Goal: Transaction & Acquisition: Purchase product/service

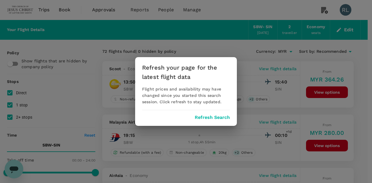
click at [211, 117] on button "Refresh Search" at bounding box center [212, 117] width 35 height 5
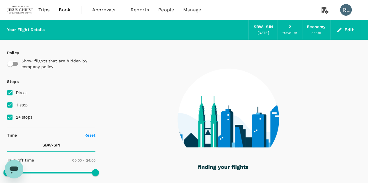
click at [10, 118] on input "2+ stops" at bounding box center [10, 117] width 12 height 12
checkbox input "false"
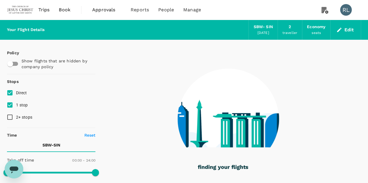
type input "1335"
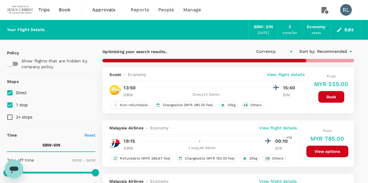
type input "MYR"
click at [12, 118] on input "2+ stops" at bounding box center [10, 117] width 12 height 12
checkbox input "true"
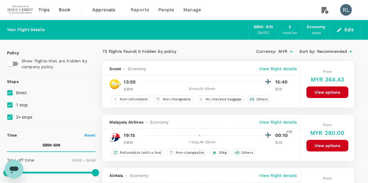
click at [335, 51] on span "Recommended" at bounding box center [332, 52] width 30 height 6
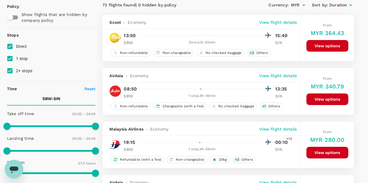
scroll to position [58, 0]
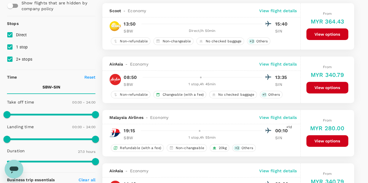
click at [272, 65] on p "View flight details" at bounding box center [278, 64] width 38 height 6
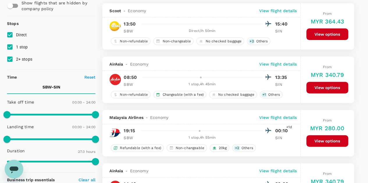
click at [277, 117] on p "View flight details" at bounding box center [278, 118] width 38 height 6
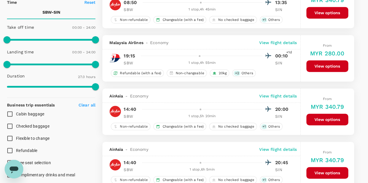
scroll to position [145, 0]
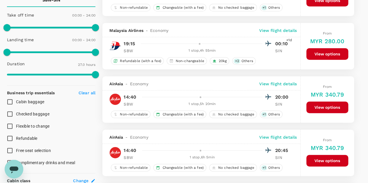
click at [275, 82] on p "View flight details" at bounding box center [278, 84] width 38 height 6
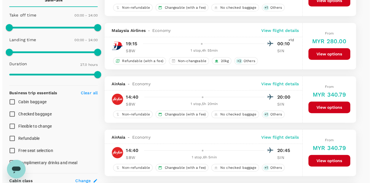
scroll to position [174, 0]
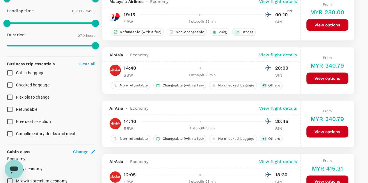
click at [270, 108] on p "View flight details" at bounding box center [278, 109] width 38 height 6
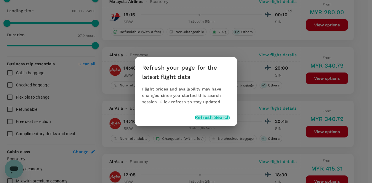
click at [211, 118] on button "Refresh Search" at bounding box center [212, 117] width 35 height 5
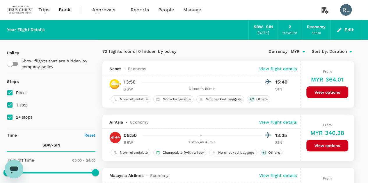
type input "1620"
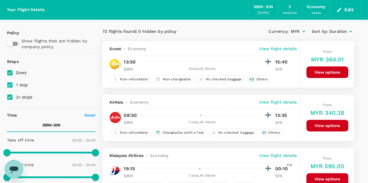
scroll to position [29, 0]
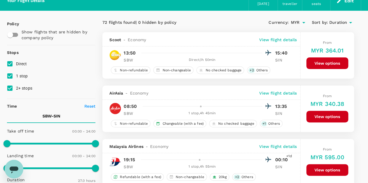
click at [276, 92] on p "View flight details" at bounding box center [278, 93] width 38 height 6
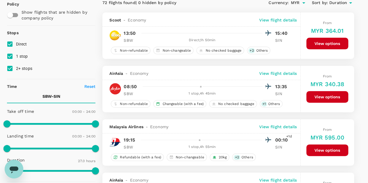
scroll to position [58, 0]
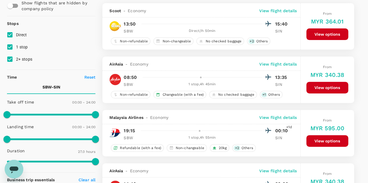
click at [278, 65] on p "View flight details" at bounding box center [278, 64] width 38 height 6
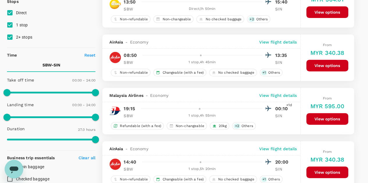
scroll to position [87, 0]
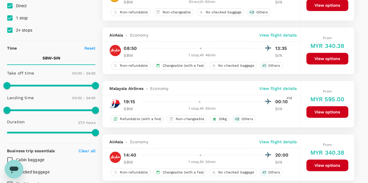
click at [276, 89] on p "View flight details" at bounding box center [278, 89] width 38 height 6
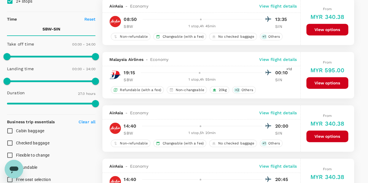
scroll to position [145, 0]
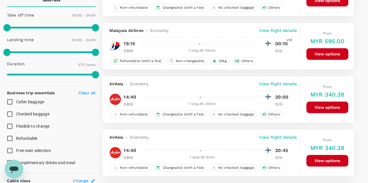
click at [288, 83] on p "View flight details" at bounding box center [278, 84] width 38 height 6
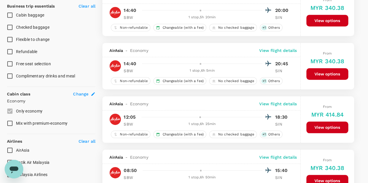
scroll to position [233, 0]
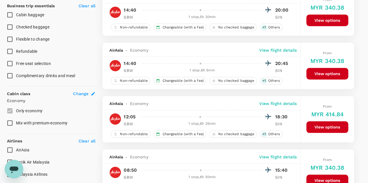
click at [285, 50] on p "View flight details" at bounding box center [278, 50] width 38 height 6
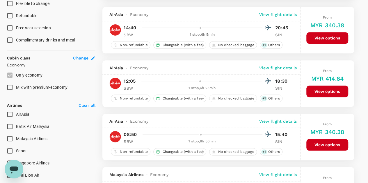
scroll to position [291, 0]
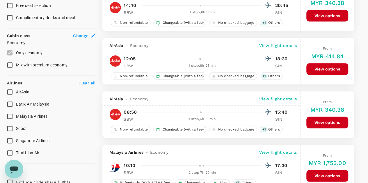
click at [280, 45] on p "View flight details" at bounding box center [278, 46] width 38 height 6
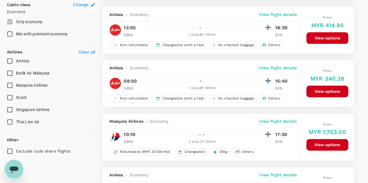
scroll to position [349, 0]
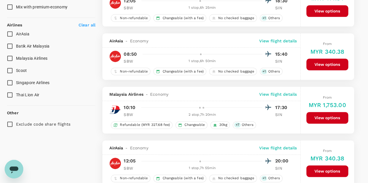
click at [274, 40] on p "View flight details" at bounding box center [278, 41] width 38 height 6
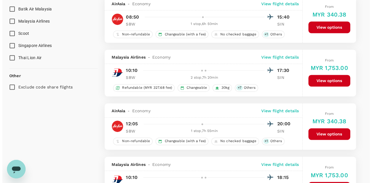
scroll to position [407, 0]
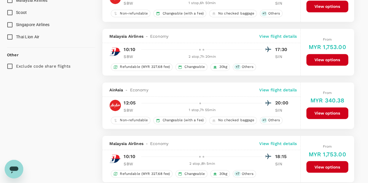
click at [282, 36] on p "View flight details" at bounding box center [278, 36] width 38 height 6
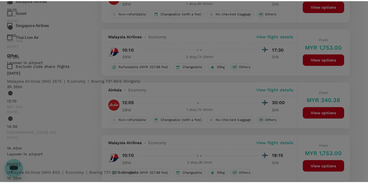
scroll to position [0, 0]
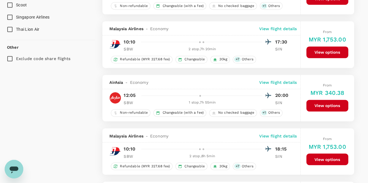
scroll to position [436, 0]
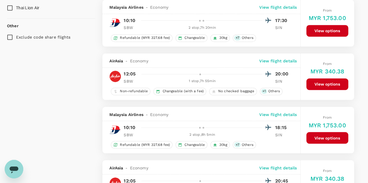
click at [277, 60] on p "View flight details" at bounding box center [278, 61] width 38 height 6
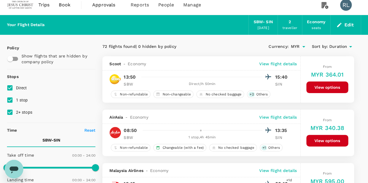
scroll to position [0, 0]
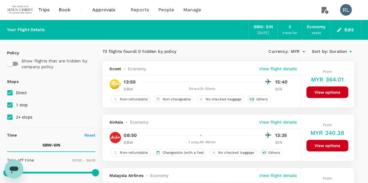
click at [349, 27] on button "Edit" at bounding box center [345, 29] width 21 height 9
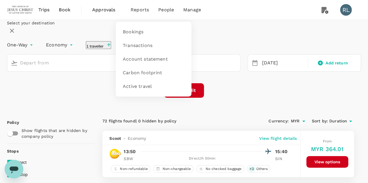
type input "Sibu (SBW)"
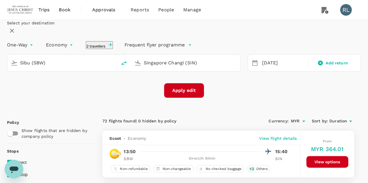
click at [190, 67] on input "Singapore Changi (SIN)" at bounding box center [186, 62] width 85 height 9
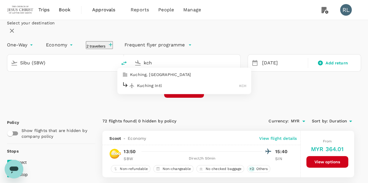
click at [167, 89] on p "Kuching Intl" at bounding box center [188, 86] width 102 height 6
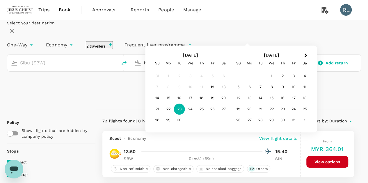
type input "Kuching Intl (KCH)"
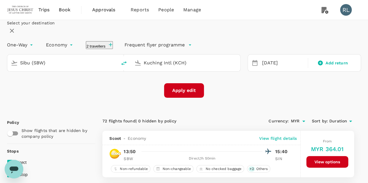
click at [129, 98] on div "Select your destination One-Way oneway Economy economy 2 travellers Frequent fl…" at bounding box center [184, 59] width 354 height 78
click at [183, 98] on button "Apply edit" at bounding box center [184, 90] width 40 height 15
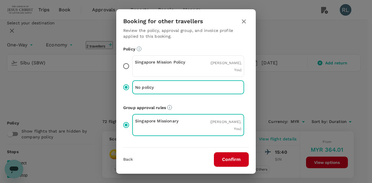
click at [231, 156] on button "Confirm" at bounding box center [231, 160] width 35 height 15
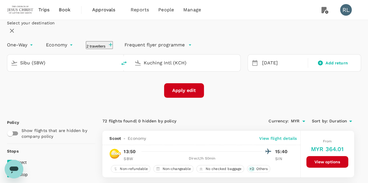
checkbox input "false"
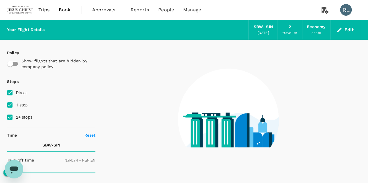
type input "1440"
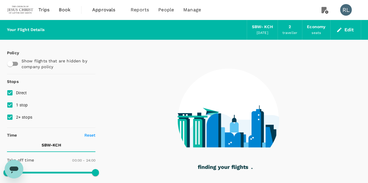
type input "535"
checkbox input "true"
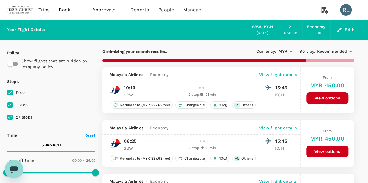
type input "1055"
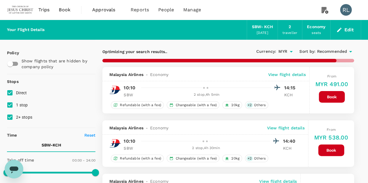
checkbox input "false"
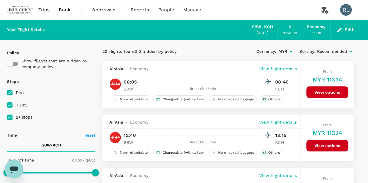
click at [329, 52] on span "Recommended" at bounding box center [332, 52] width 30 height 6
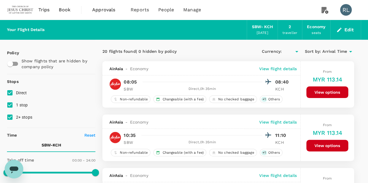
type input "MYR"
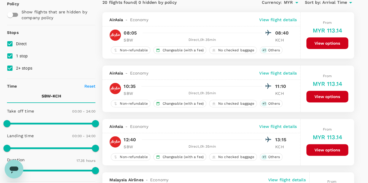
scroll to position [58, 0]
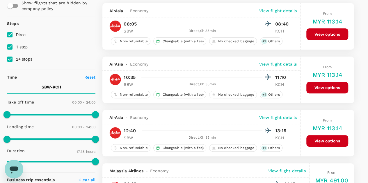
click at [275, 64] on p "View flight details" at bounding box center [278, 64] width 38 height 6
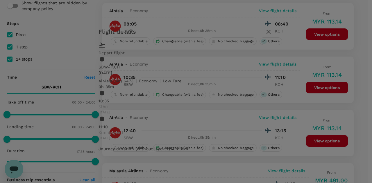
click at [272, 35] on icon "button" at bounding box center [268, 31] width 7 height 7
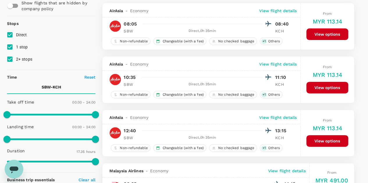
click at [282, 63] on p "View flight details" at bounding box center [278, 64] width 38 height 6
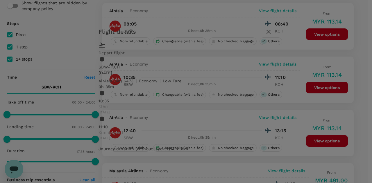
drag, startPoint x: 107, startPoint y: 78, endPoint x: 95, endPoint y: 78, distance: 11.3
click at [99, 90] on div "10:35 Sibu [DATE] 11:10 Kuching Intl [DATE]" at bounding box center [186, 116] width 175 height 52
click at [272, 35] on icon "button" at bounding box center [268, 31] width 7 height 7
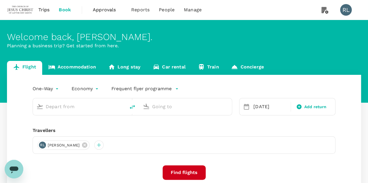
type input "Sibu (SBW)"
type input "Singapore Changi (SIN)"
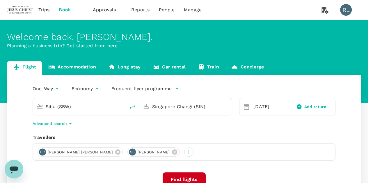
drag, startPoint x: 88, startPoint y: 110, endPoint x: 35, endPoint y: 110, distance: 52.1
click at [36, 110] on div "Sibu (SBW)" at bounding box center [78, 105] width 88 height 13
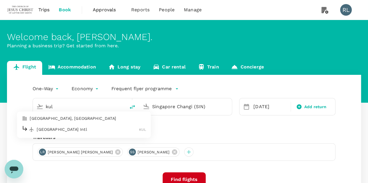
click at [52, 129] on p "Kuala Lumpur Intl" at bounding box center [88, 130] width 102 height 6
type input "Kuala Lumpur Intl (KUL)"
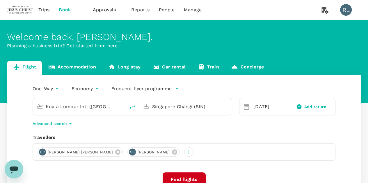
drag, startPoint x: 208, startPoint y: 107, endPoint x: 144, endPoint y: 114, distance: 64.9
click at [144, 114] on div "Singapore Changi (SIN)" at bounding box center [185, 107] width 92 height 17
click at [146, 125] on div "Advanced search" at bounding box center [184, 123] width 303 height 7
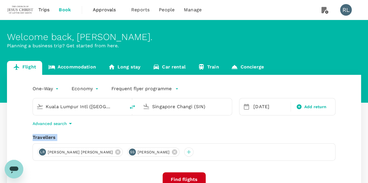
click at [194, 129] on div "One-Way oneway Economy economy Frequent flyer programme Kuala Lumpur Intl (KUL)…" at bounding box center [184, 157] width 354 height 164
click at [263, 105] on div "23 Sep" at bounding box center [270, 107] width 38 height 12
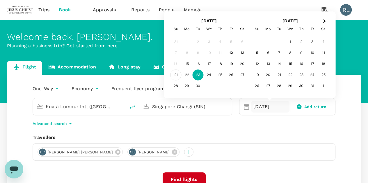
click at [176, 76] on div "21" at bounding box center [175, 75] width 11 height 11
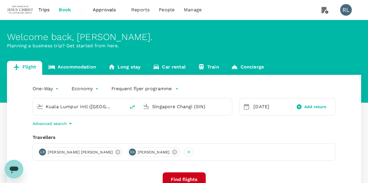
click at [177, 177] on button "Find flights" at bounding box center [184, 180] width 43 height 15
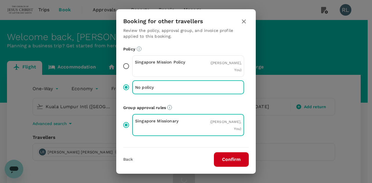
click at [231, 158] on button "Confirm" at bounding box center [231, 160] width 35 height 15
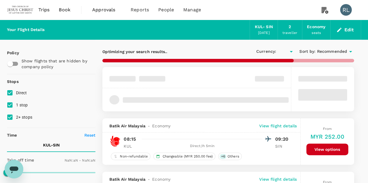
type input "MYR"
type input "1440"
click at [329, 51] on span "Recommended" at bounding box center [332, 52] width 30 height 6
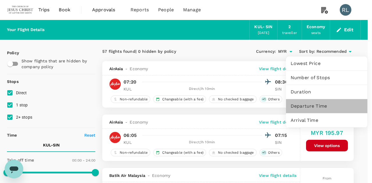
click at [311, 104] on span "Departure Time" at bounding box center [327, 106] width 72 height 7
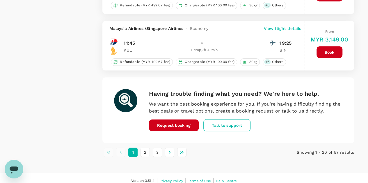
scroll to position [1088, 0]
click at [145, 148] on button "2" at bounding box center [144, 152] width 9 height 9
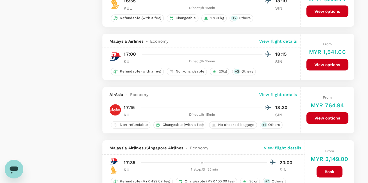
scroll to position [960, 0]
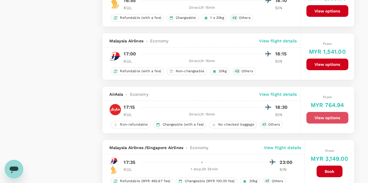
click at [316, 113] on button "View options" at bounding box center [327, 118] width 42 height 12
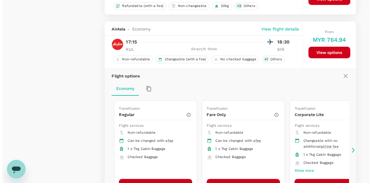
scroll to position [1013, 0]
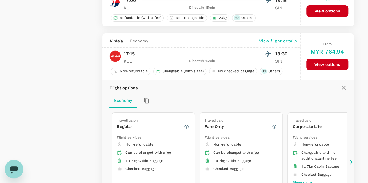
click at [278, 38] on p "View flight details" at bounding box center [278, 41] width 38 height 6
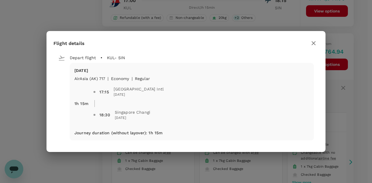
click at [313, 43] on icon "button" at bounding box center [313, 43] width 7 height 7
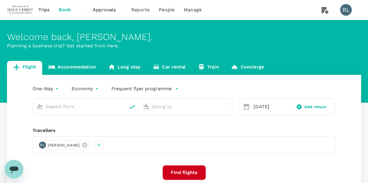
type input "Kuala Lumpur Intl (KUL)"
type input "Singapore Changi (SIN)"
type input "Kuala Lumpur Intl (KUL)"
type input "Singapore Changi (SIN)"
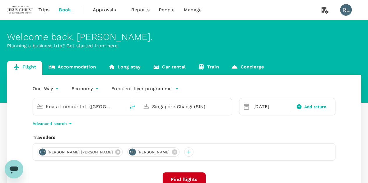
click at [172, 152] on icon at bounding box center [174, 152] width 5 height 5
click at [115, 152] on icon at bounding box center [117, 152] width 5 height 5
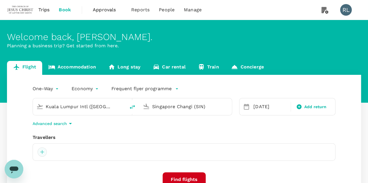
click at [41, 154] on div at bounding box center [42, 152] width 9 height 9
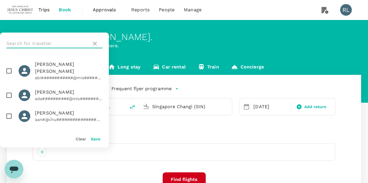
click at [49, 43] on input "text" at bounding box center [47, 43] width 83 height 9
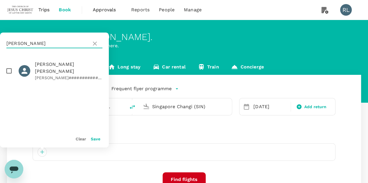
type input "RENCHER"
click at [10, 68] on input "checkbox" at bounding box center [9, 71] width 12 height 12
checkbox input "true"
click at [95, 138] on button "Save" at bounding box center [96, 139] width 10 height 5
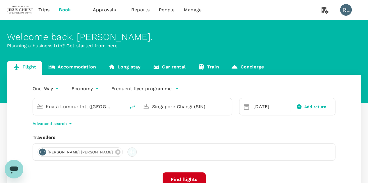
click at [127, 151] on div at bounding box center [131, 152] width 9 height 9
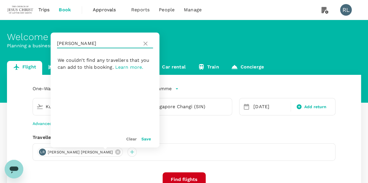
drag, startPoint x: 85, startPoint y: 44, endPoint x: 58, endPoint y: 41, distance: 27.5
click at [58, 41] on input "RENCHER" at bounding box center [98, 43] width 83 height 9
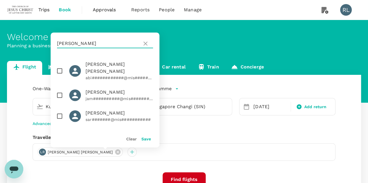
type input "smith"
click at [60, 110] on input "checkbox" at bounding box center [60, 116] width 12 height 12
checkbox input "true"
click at [143, 139] on button "Save" at bounding box center [146, 139] width 10 height 5
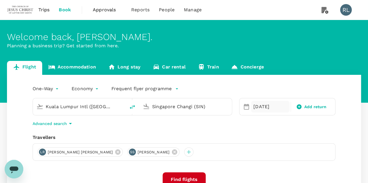
click at [256, 107] on div "21 Sep" at bounding box center [270, 107] width 38 height 12
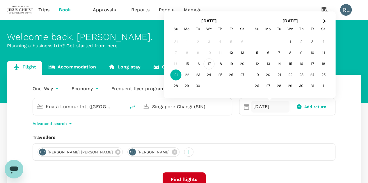
click at [209, 65] on div "17" at bounding box center [209, 64] width 11 height 11
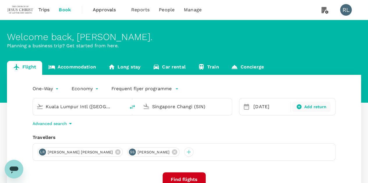
click at [309, 108] on span "Add return" at bounding box center [315, 107] width 22 height 6
type input "roundtrip"
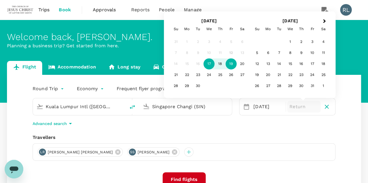
click at [234, 65] on div "19" at bounding box center [231, 64] width 11 height 11
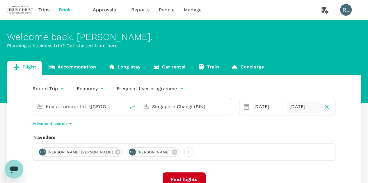
click at [101, 106] on input "Kuala Lumpur Intl (KUL)" at bounding box center [79, 106] width 67 height 9
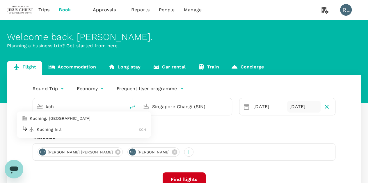
click at [56, 129] on p "Kuching Intl" at bounding box center [88, 130] width 102 height 6
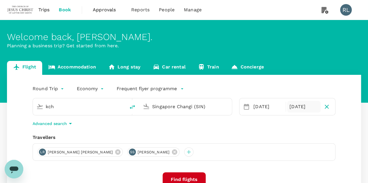
type input "Kuching Intl (KCH)"
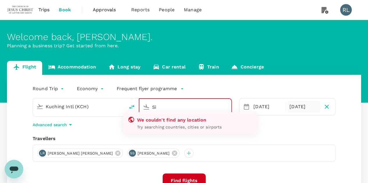
type input "S"
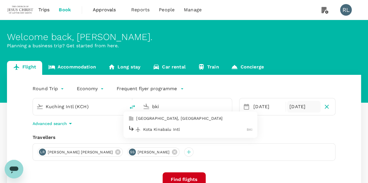
click at [175, 129] on p "Kota Kinabalu Intl" at bounding box center [195, 130] width 104 height 6
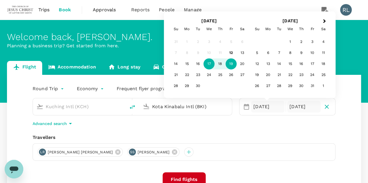
type input "Kota Kinabalu Intl (BKI)"
click at [345, 133] on div "Round Trip roundtrip Economy economy Frequent flyer programme Kuching Intl (KCH…" at bounding box center [184, 157] width 354 height 164
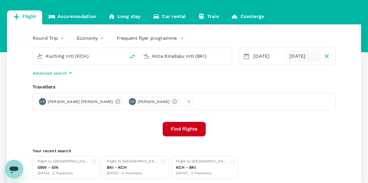
scroll to position [58, 0]
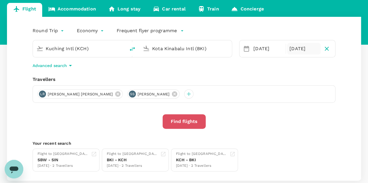
click at [185, 121] on button "Find flights" at bounding box center [184, 122] width 43 height 15
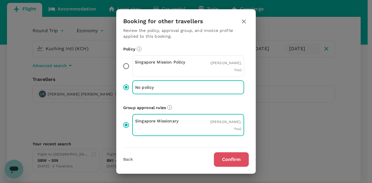
click at [230, 158] on button "Confirm" at bounding box center [231, 160] width 35 height 15
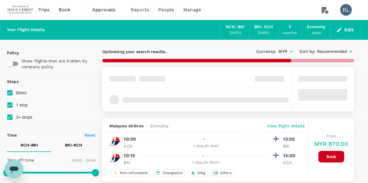
click at [326, 51] on span "Recommended" at bounding box center [332, 52] width 30 height 6
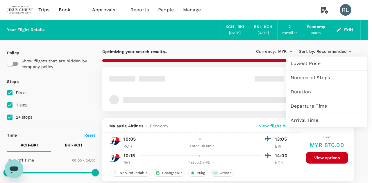
click at [307, 107] on span "Departure Time" at bounding box center [327, 106] width 72 height 7
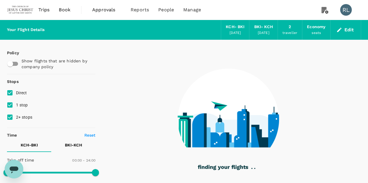
click at [10, 118] on input "2+ stops" at bounding box center [10, 117] width 12 height 12
checkbox input "false"
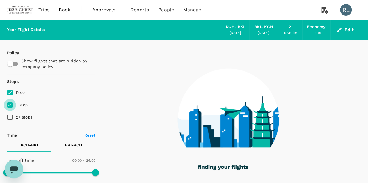
click at [9, 105] on input "1 stop" at bounding box center [10, 105] width 12 height 12
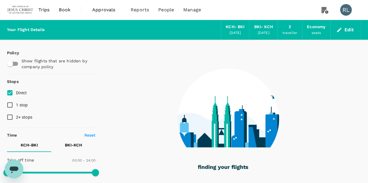
click at [10, 105] on input "1 stop" at bounding box center [10, 105] width 12 height 12
checkbox input "true"
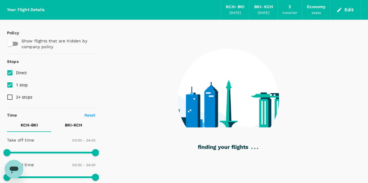
scroll to position [29, 0]
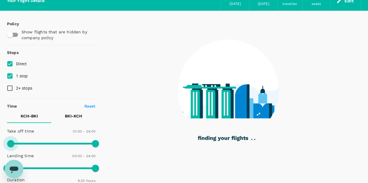
type input "90"
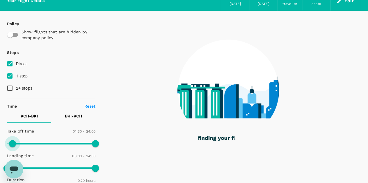
checkbox input "false"
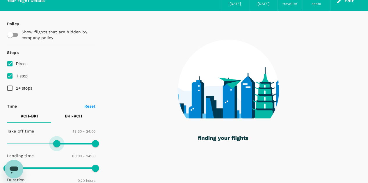
type input "780"
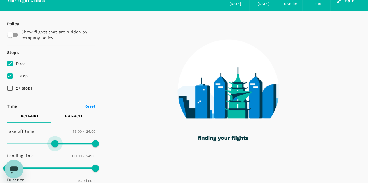
drag, startPoint x: 7, startPoint y: 144, endPoint x: 55, endPoint y: 151, distance: 48.5
click at [55, 151] on div "Take off time 13:00 - 24:00 Landing time 00:00 - 24:00 Duration 9.20 hours" at bounding box center [50, 162] width 91 height 72
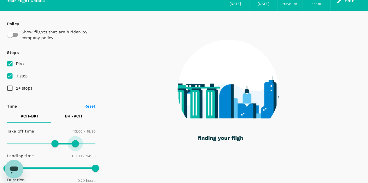
type input "1020"
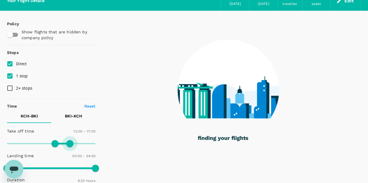
drag, startPoint x: 95, startPoint y: 145, endPoint x: 70, endPoint y: 147, distance: 24.5
click at [70, 147] on span at bounding box center [69, 143] width 7 height 7
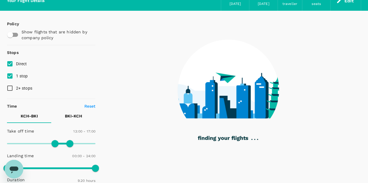
click at [75, 114] on p "BKI - KCH" at bounding box center [73, 116] width 17 height 6
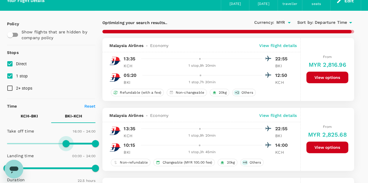
type input "900"
drag, startPoint x: 7, startPoint y: 143, endPoint x: 63, endPoint y: 149, distance: 55.8
click at [63, 147] on span at bounding box center [62, 143] width 7 height 7
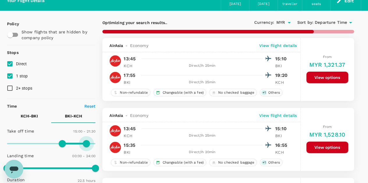
type input "1260"
drag, startPoint x: 97, startPoint y: 147, endPoint x: 84, endPoint y: 147, distance: 12.8
click at [84, 147] on span at bounding box center [86, 143] width 7 height 7
click at [28, 115] on p "KCH - BKI" at bounding box center [29, 116] width 17 height 6
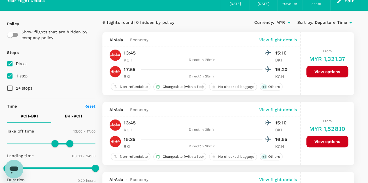
click at [323, 141] on button "View options" at bounding box center [327, 142] width 42 height 12
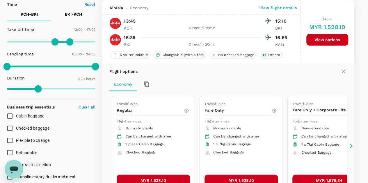
scroll to position [160, 0]
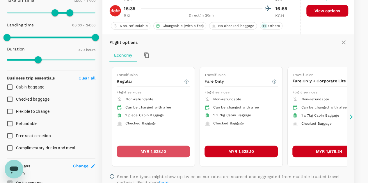
click at [156, 150] on button "MYR 1,528.10" at bounding box center [153, 152] width 73 height 12
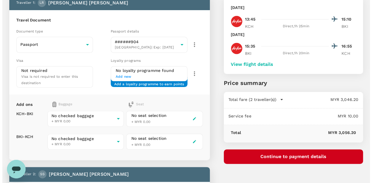
scroll to position [29, 0]
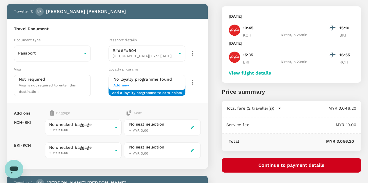
click at [283, 165] on button "Continue to payment details" at bounding box center [291, 165] width 139 height 15
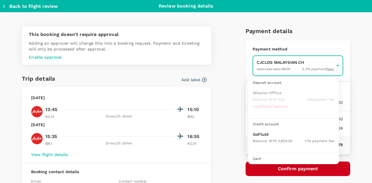
scroll to position [15, 0]
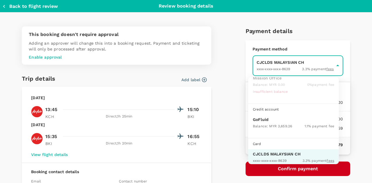
click at [263, 124] on span "Balance : MYR 3,659.26" at bounding box center [272, 126] width 39 height 4
type input "9b357727-6904-47bd-a44e-9a56bf7dfc7a"
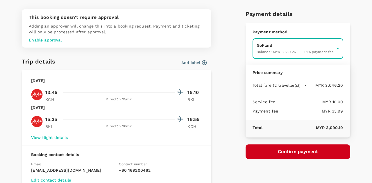
scroll to position [29, 0]
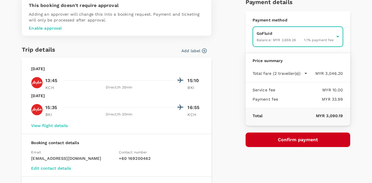
click at [286, 139] on button "Confirm payment" at bounding box center [298, 140] width 105 height 15
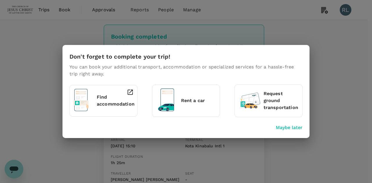
click at [288, 127] on p "Maybe later" at bounding box center [289, 127] width 27 height 7
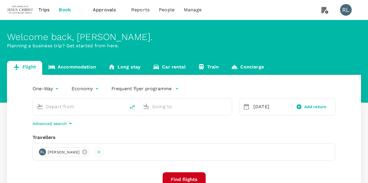
type input "Sibu (SBW)"
type input "Kuching Intl (KCH)"
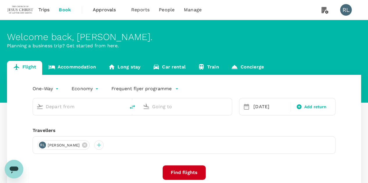
type input "Sibu (SBW)"
type input "Kuching Intl (KCH)"
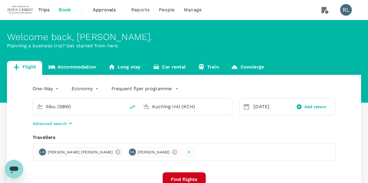
click at [133, 106] on icon "delete" at bounding box center [132, 107] width 7 height 7
type input "Kuching Intl (KCH)"
click at [179, 109] on input "Sibu (SBW)" at bounding box center [185, 106] width 67 height 9
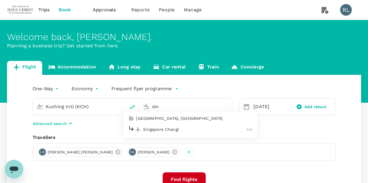
click at [163, 130] on p "Singapore Changi" at bounding box center [194, 130] width 103 height 6
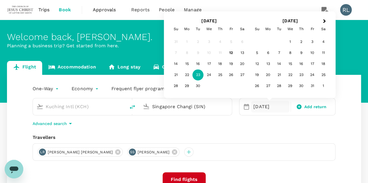
type input "Singapore Changi (SIN)"
click at [277, 146] on div "LR Lauren May Rencher SS Sara Ainsley Smith" at bounding box center [184, 152] width 303 height 17
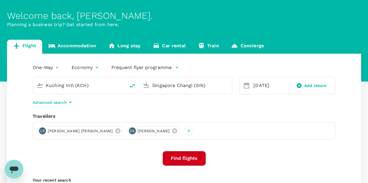
scroll to position [29, 0]
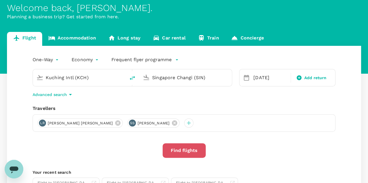
click at [188, 150] on button "Find flights" at bounding box center [184, 151] width 43 height 15
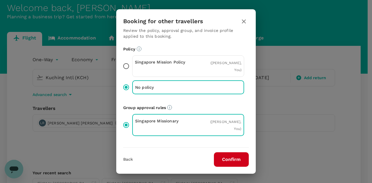
click at [227, 155] on button "Confirm" at bounding box center [231, 160] width 35 height 15
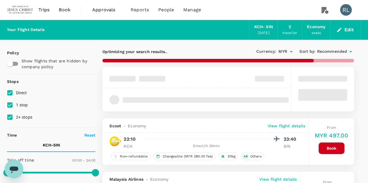
click at [327, 51] on span "Recommended" at bounding box center [332, 52] width 30 height 6
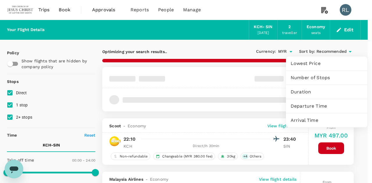
click at [310, 104] on span "Departure Time" at bounding box center [327, 106] width 72 height 7
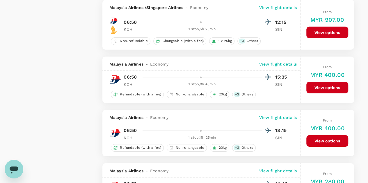
scroll to position [1071, 0]
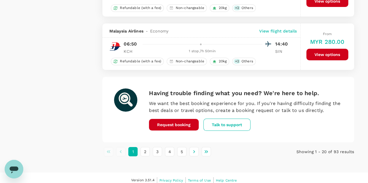
click at [157, 147] on button "3" at bounding box center [157, 151] width 9 height 9
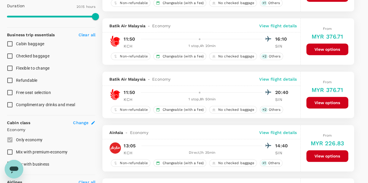
scroll to position [233, 0]
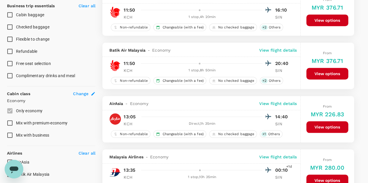
click at [281, 103] on p "View flight details" at bounding box center [278, 104] width 38 height 6
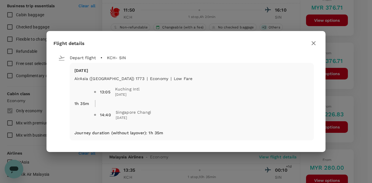
click at [314, 44] on icon "button" at bounding box center [313, 43] width 7 height 7
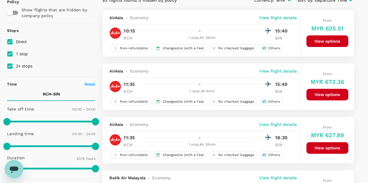
scroll to position [0, 0]
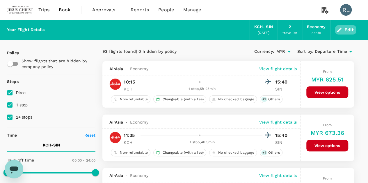
click at [347, 27] on button "Edit" at bounding box center [345, 29] width 21 height 9
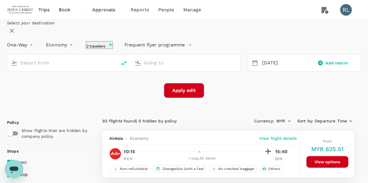
type input "Kuching Intl (KCH)"
type input "Singapore Changi (SIN)"
click at [187, 98] on button "Apply edit" at bounding box center [184, 90] width 40 height 15
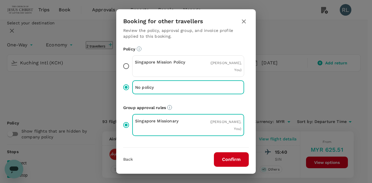
click at [223, 160] on button "Confirm" at bounding box center [231, 160] width 35 height 15
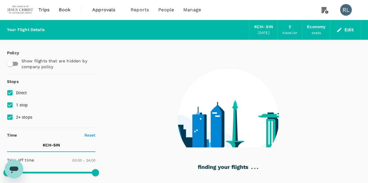
checkbox input "true"
